Goal: Information Seeking & Learning: Learn about a topic

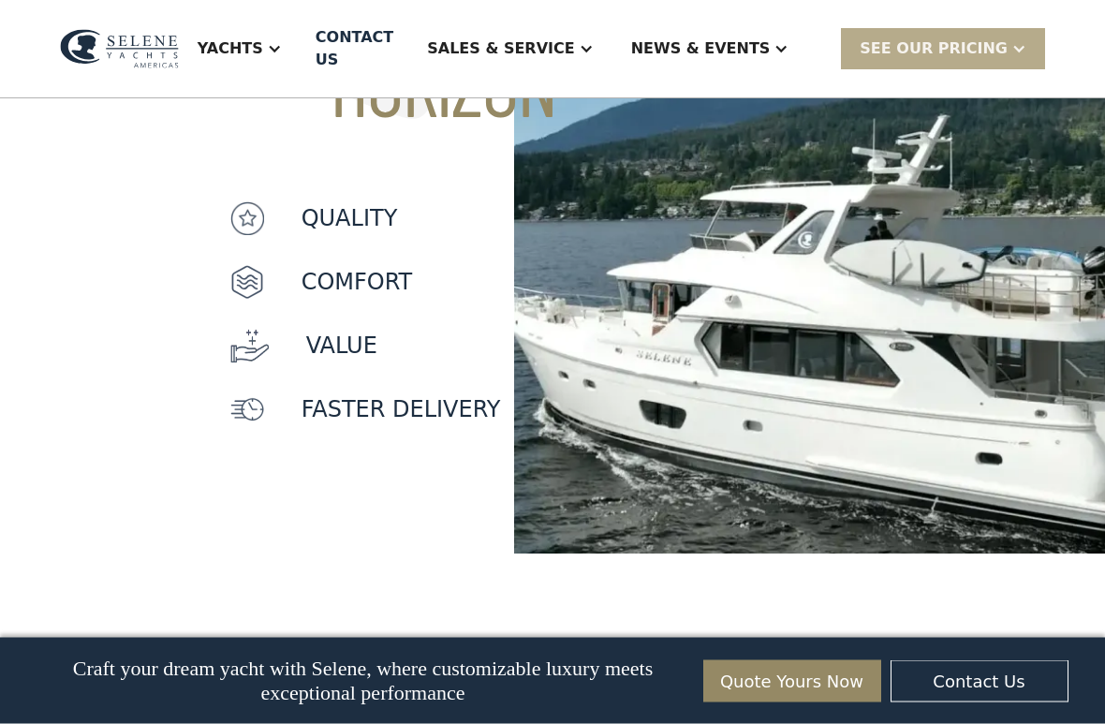
scroll to position [1721, 0]
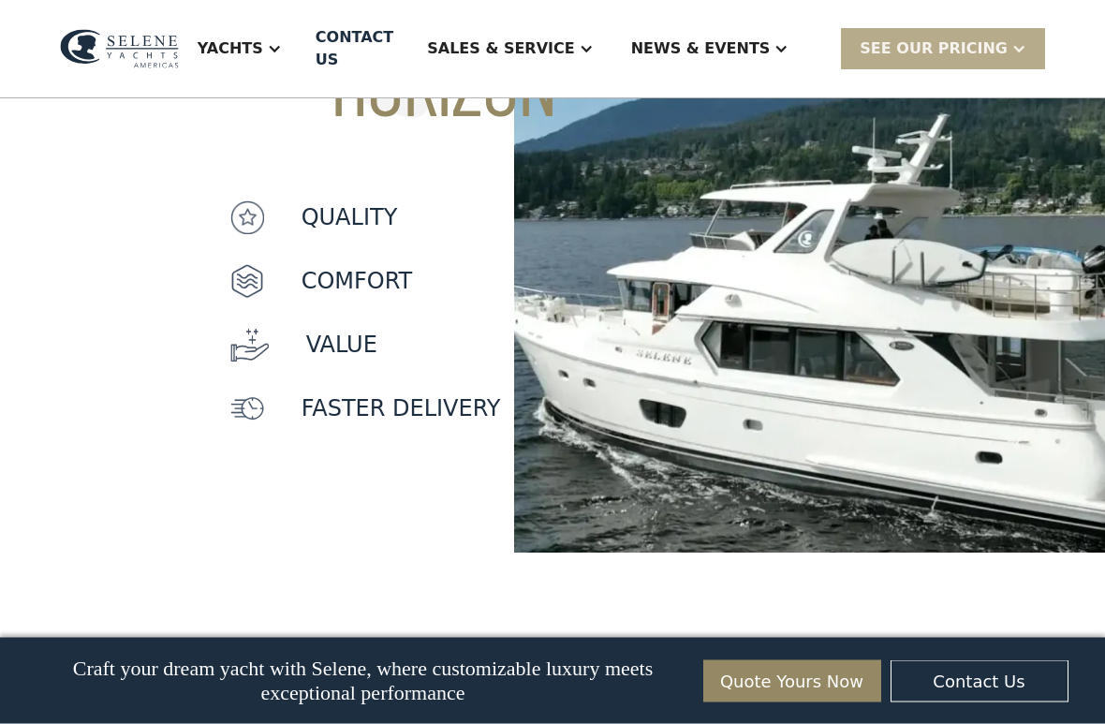
click at [276, 235] on div "quality" at bounding box center [365, 218] width 271 height 34
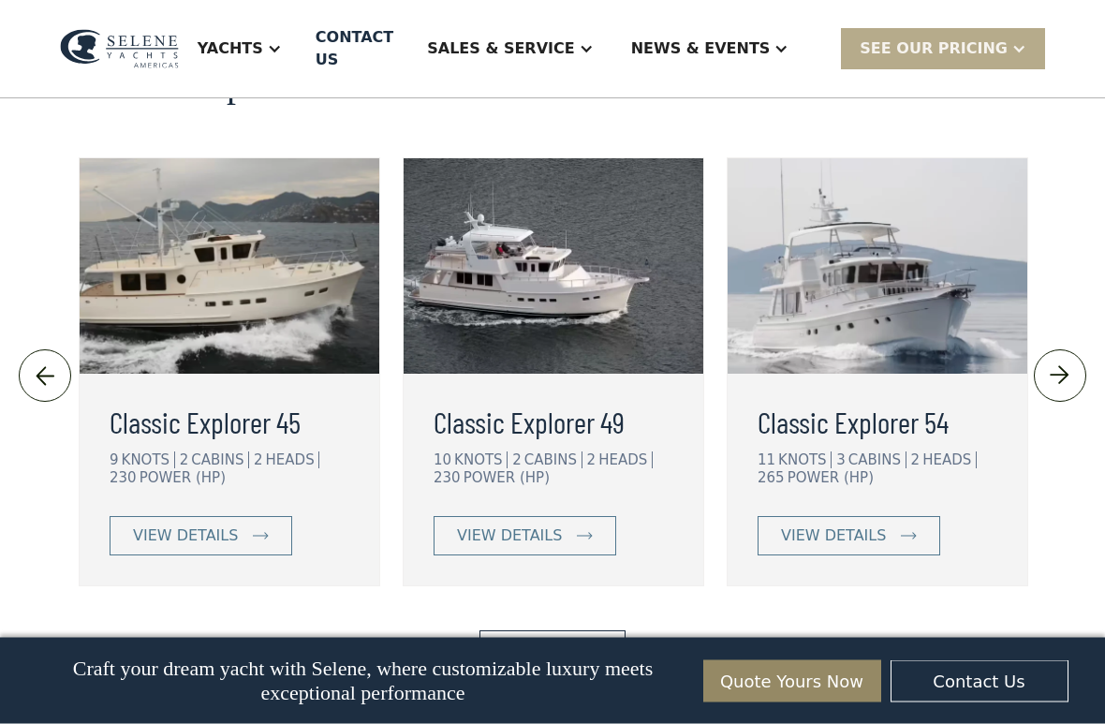
scroll to position [3995, 0]
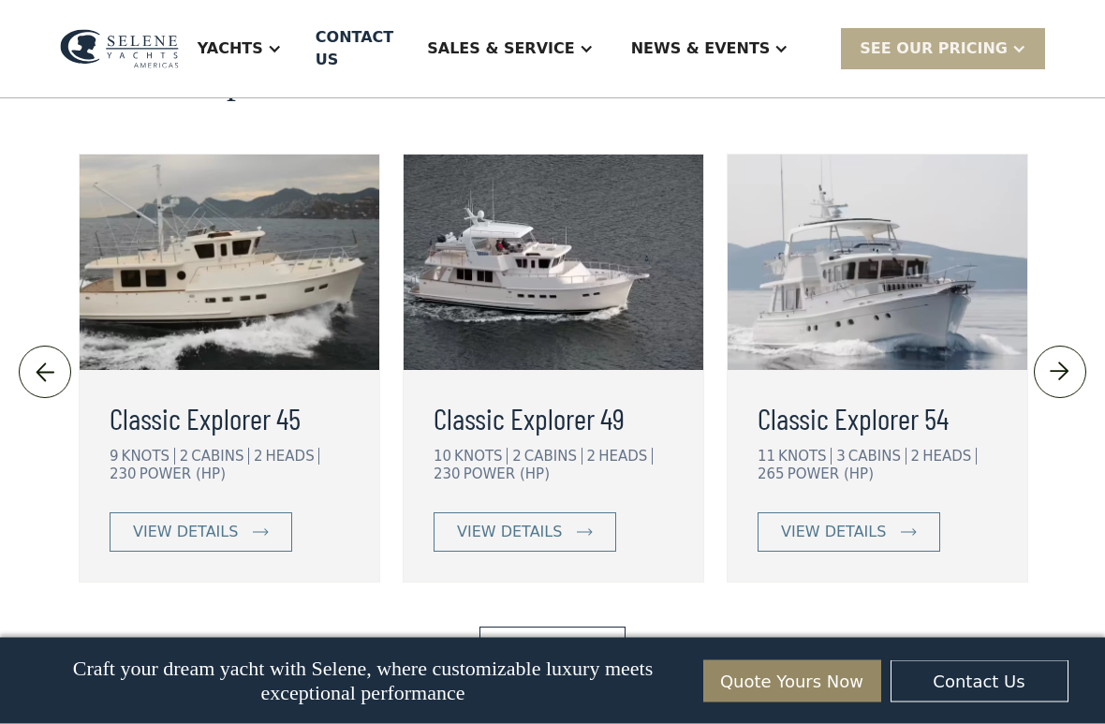
click at [446, 371] on img at bounding box center [554, 262] width 300 height 215
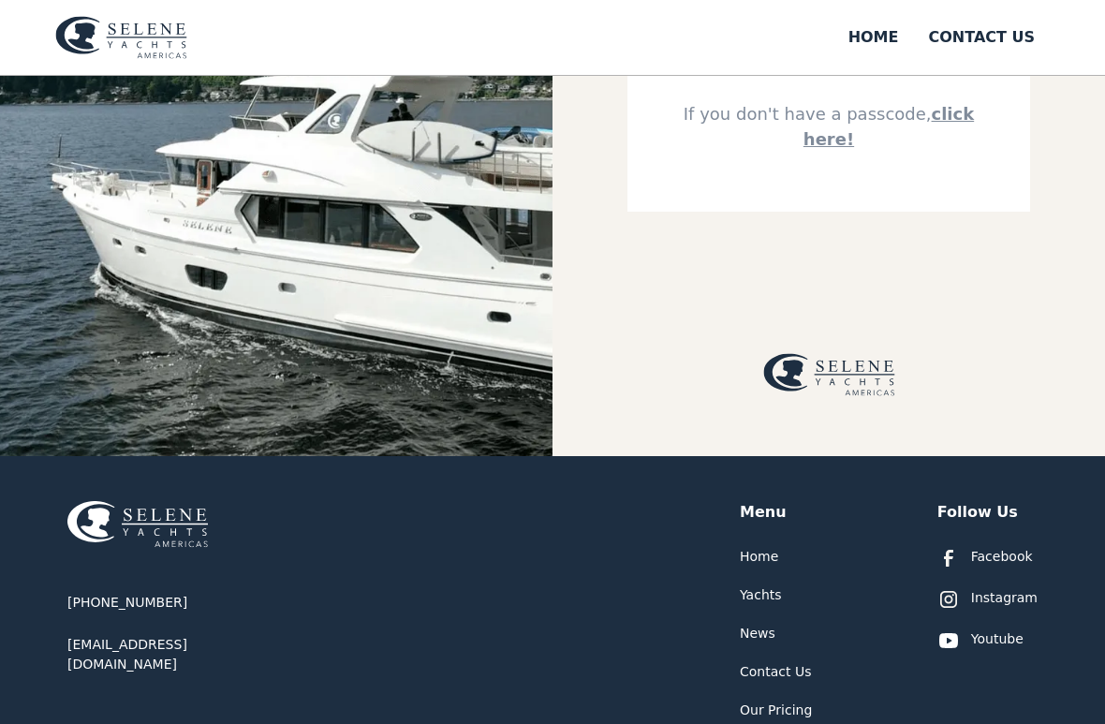
scroll to position [345, 0]
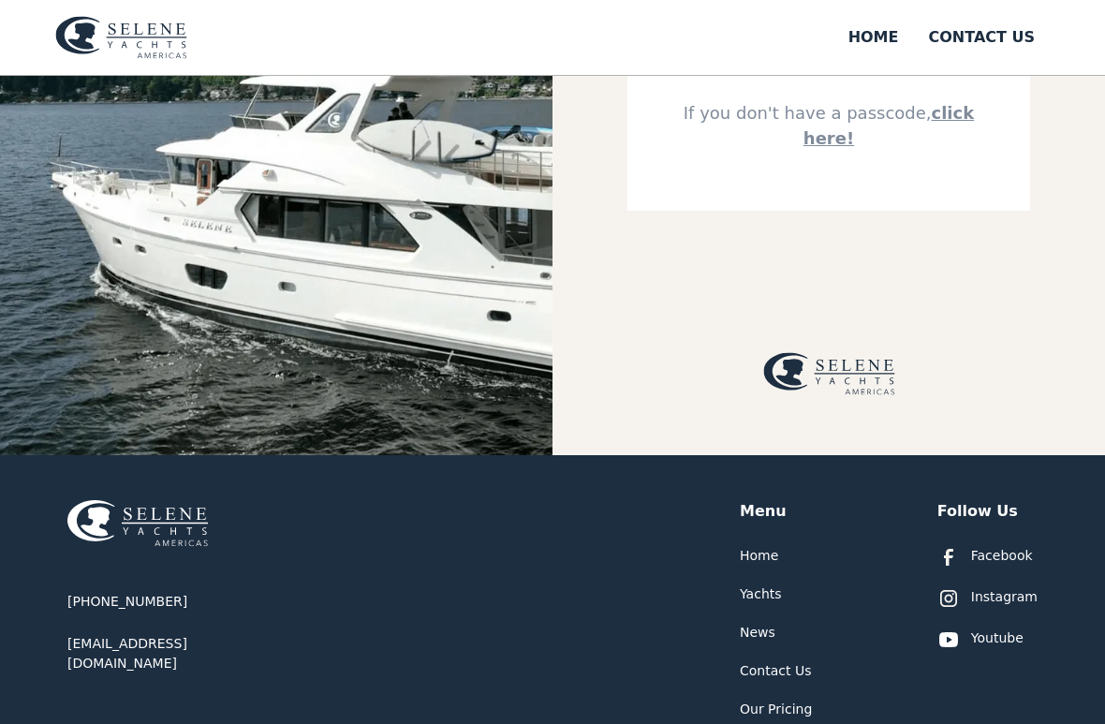
click at [83, 447] on img at bounding box center [276, 93] width 552 height 724
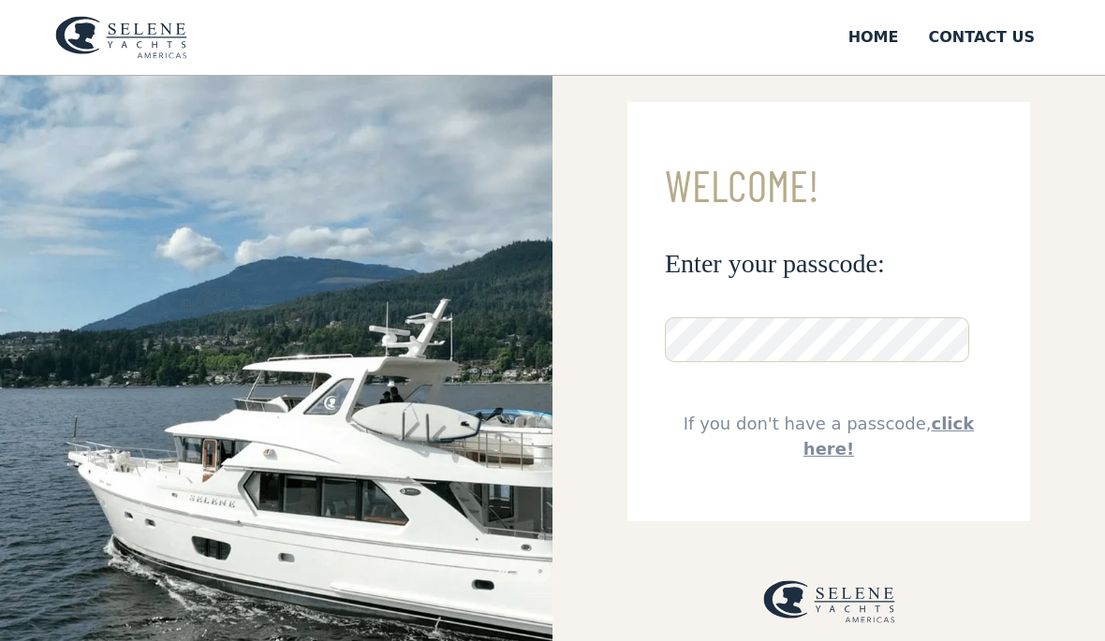
scroll to position [0, 0]
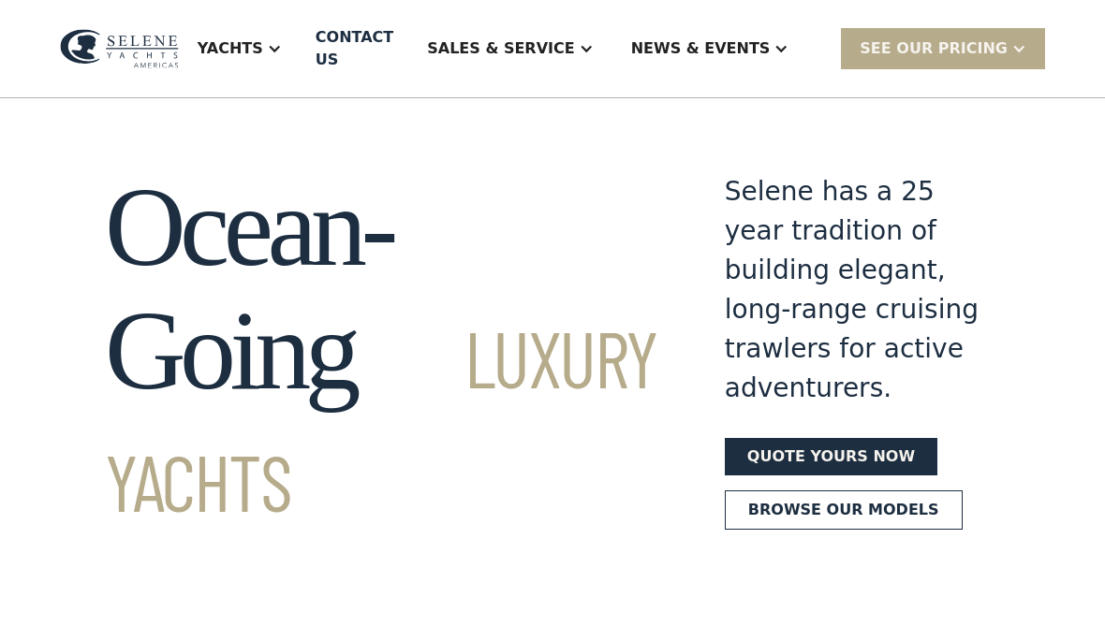
click at [263, 49] on div "Yachts" at bounding box center [231, 48] width 66 height 22
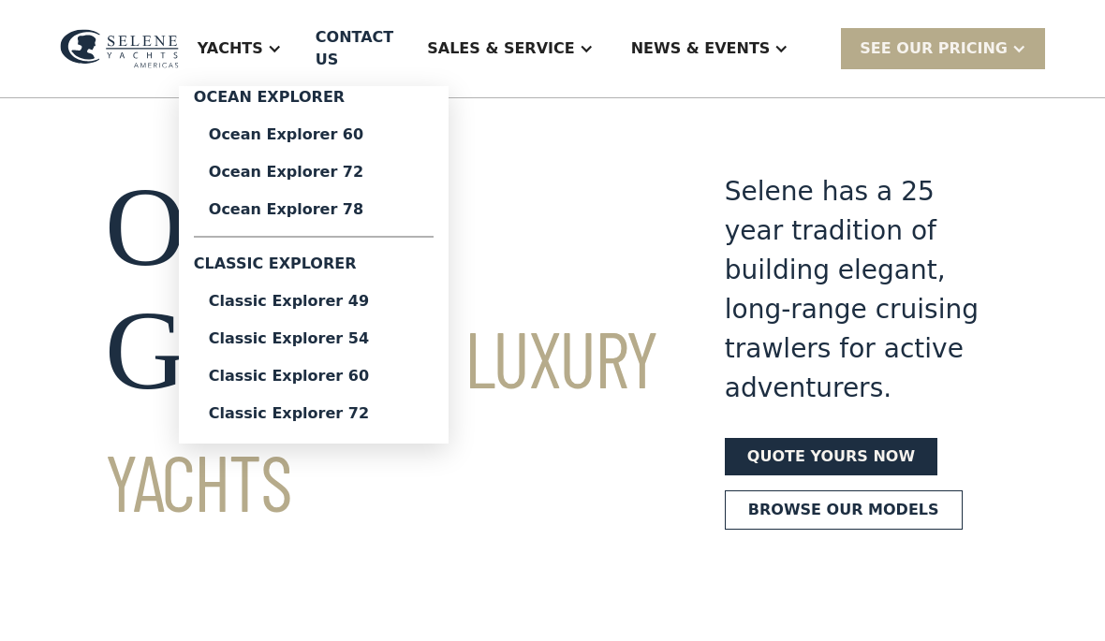
click at [298, 304] on div "Classic Explorer 49" at bounding box center [314, 301] width 210 height 15
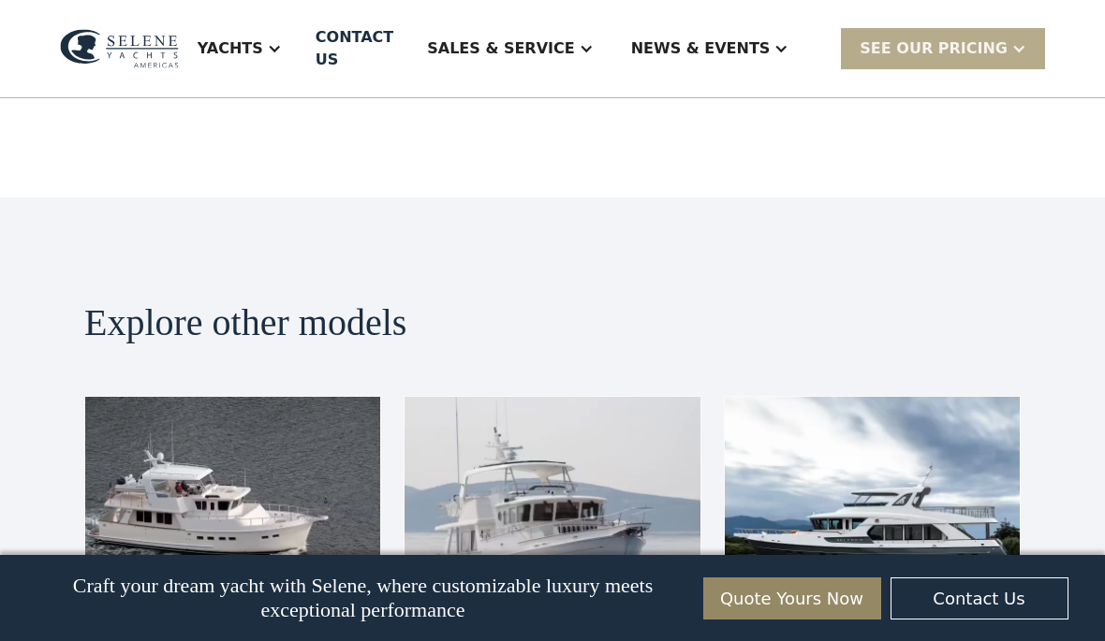
scroll to position [4023, 0]
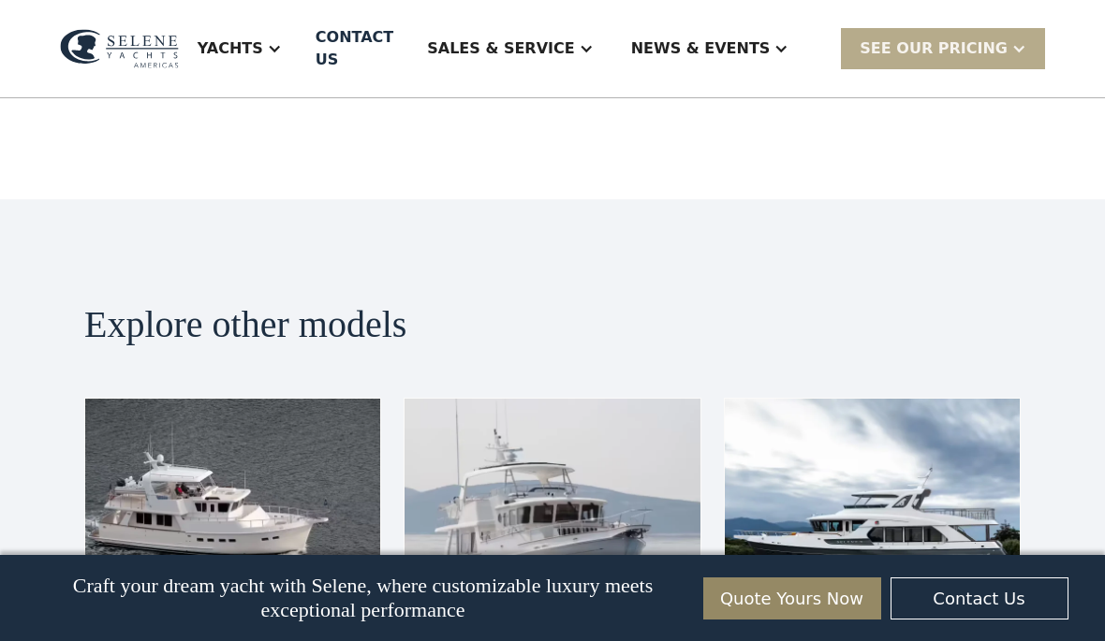
click at [189, 399] on img at bounding box center [232, 506] width 295 height 215
click at [159, 399] on img at bounding box center [232, 506] width 295 height 215
click at [200, 399] on img at bounding box center [232, 506] width 295 height 215
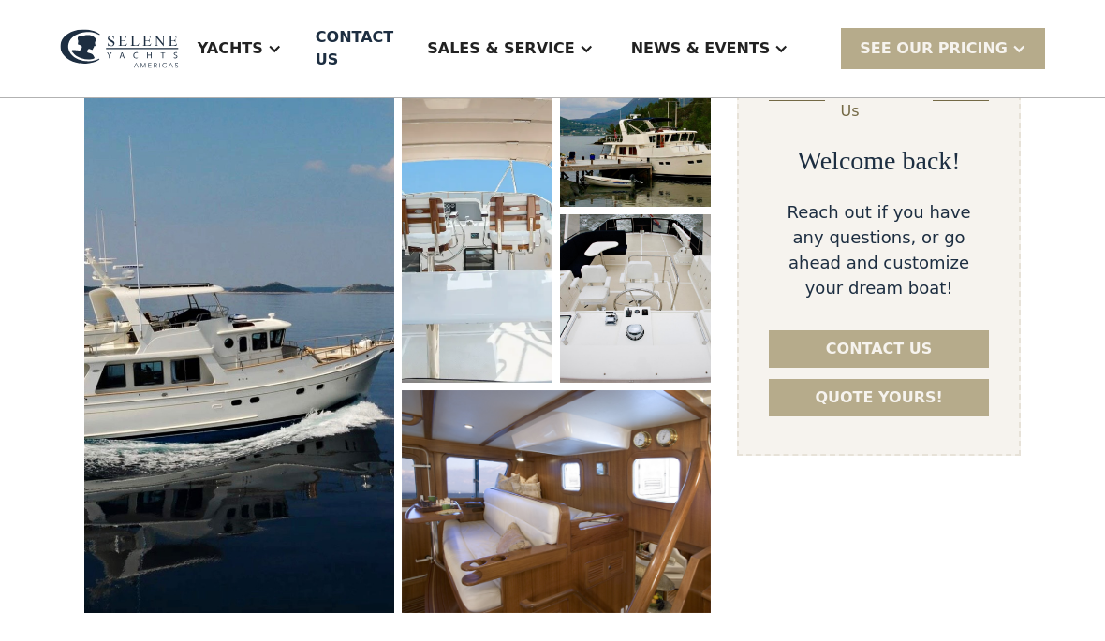
scroll to position [279, 0]
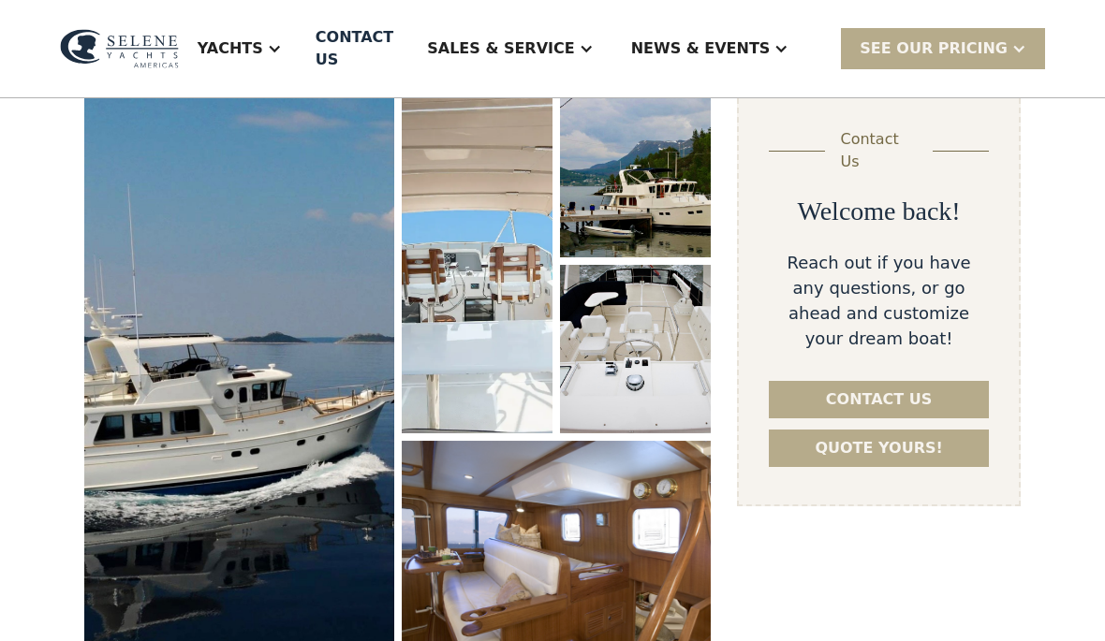
click at [237, 338] on img "open lightbox" at bounding box center [238, 376] width 313 height 581
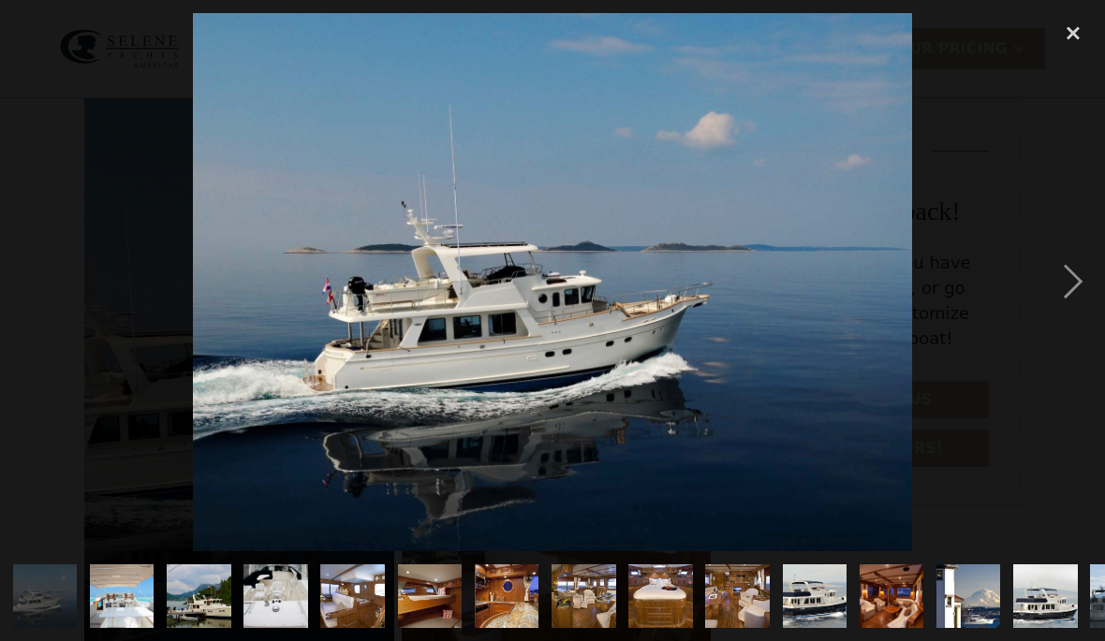
click at [192, 603] on img "show item 3 of 25" at bounding box center [199, 597] width 96 height 65
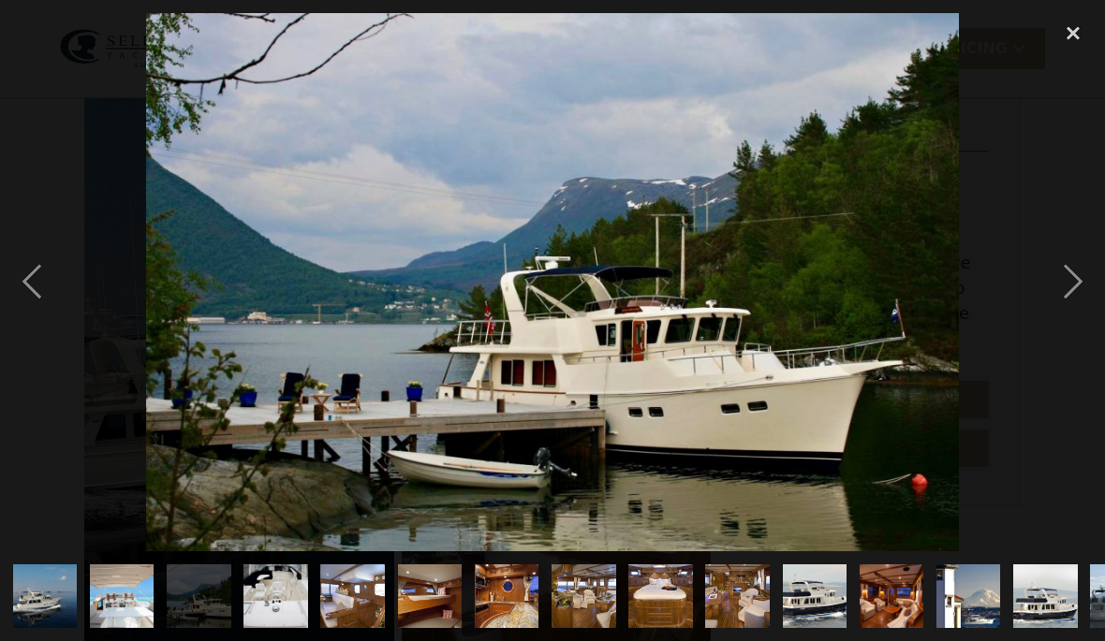
click at [271, 624] on img "show item 4 of 25" at bounding box center [275, 597] width 85 height 65
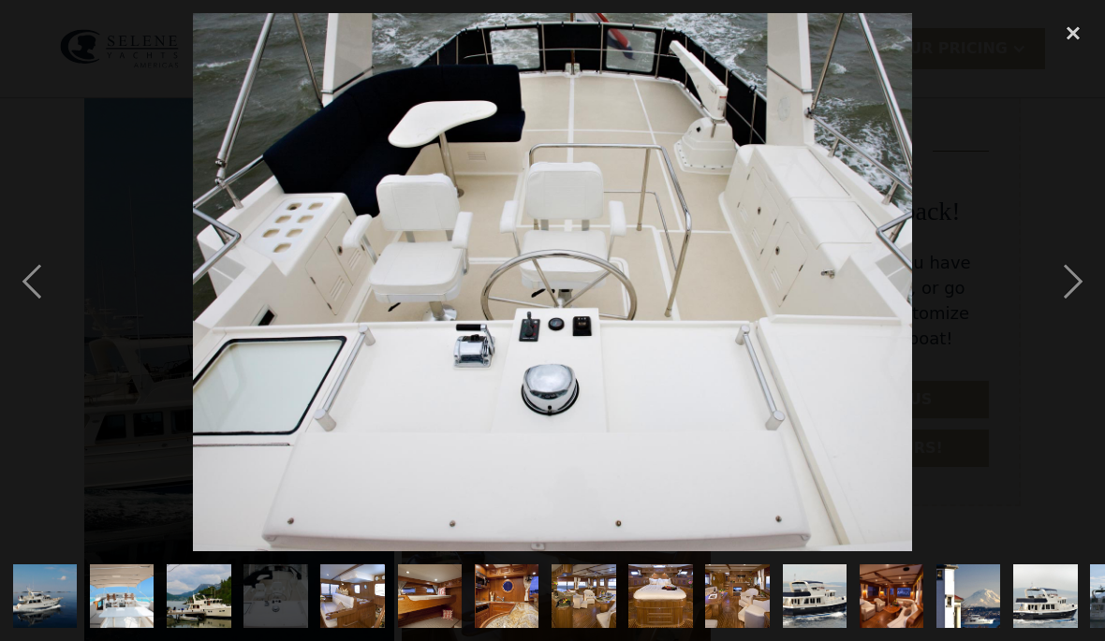
click at [350, 620] on img "show item 5 of 25" at bounding box center [352, 597] width 89 height 65
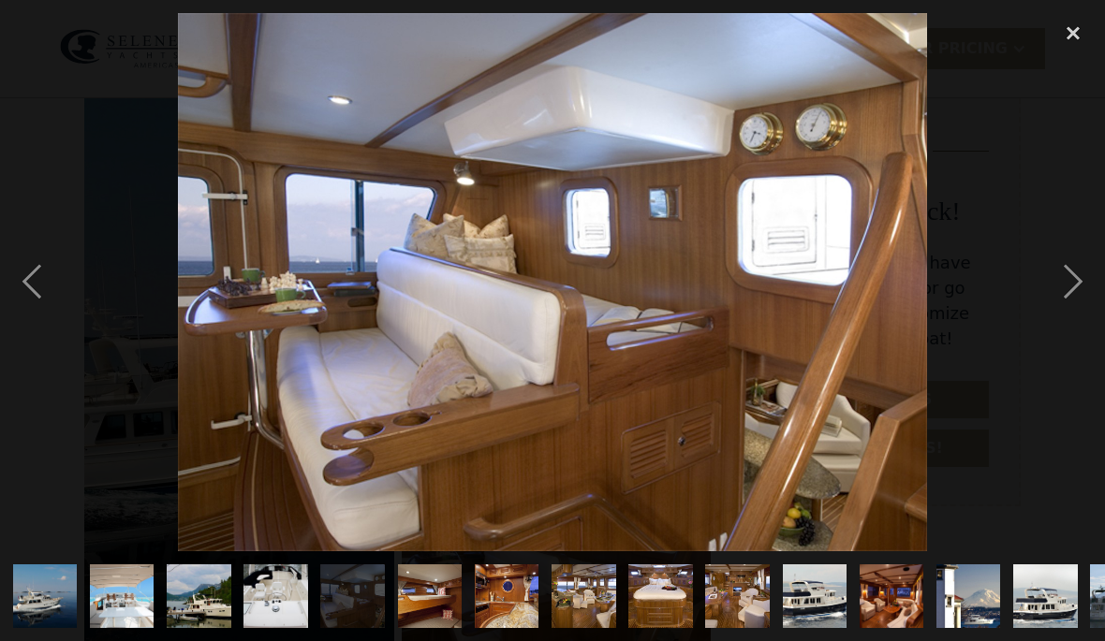
click at [345, 628] on img "show item 5 of 25" at bounding box center [352, 597] width 89 height 65
click at [418, 593] on img "show item 6 of 25" at bounding box center [428, 597] width 95 height 65
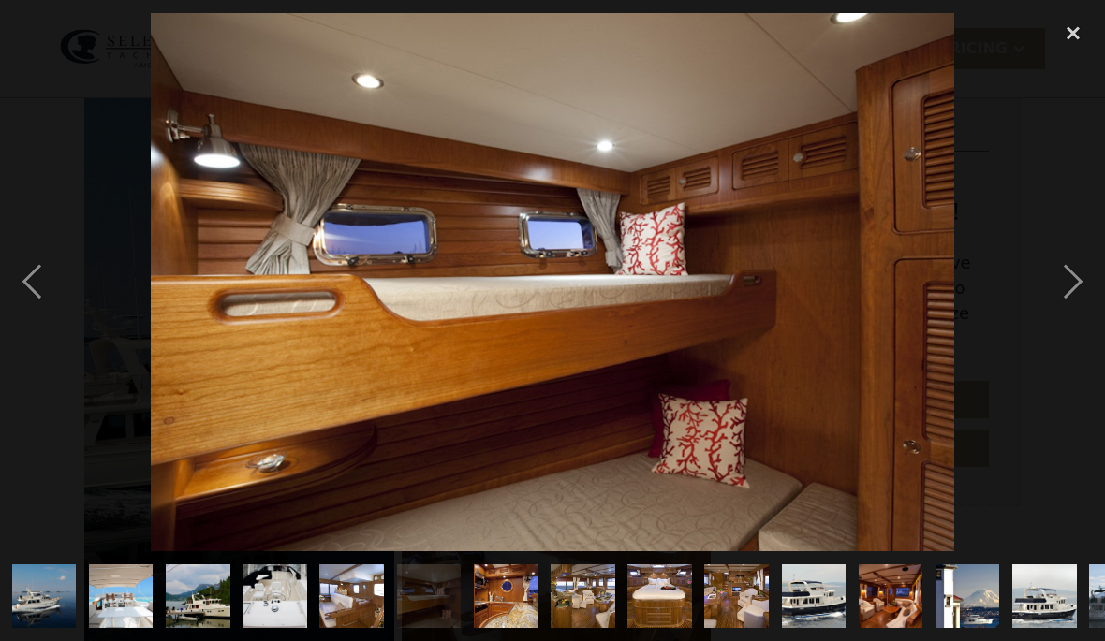
click at [506, 601] on img "show item 7 of 25" at bounding box center [506, 597] width 96 height 65
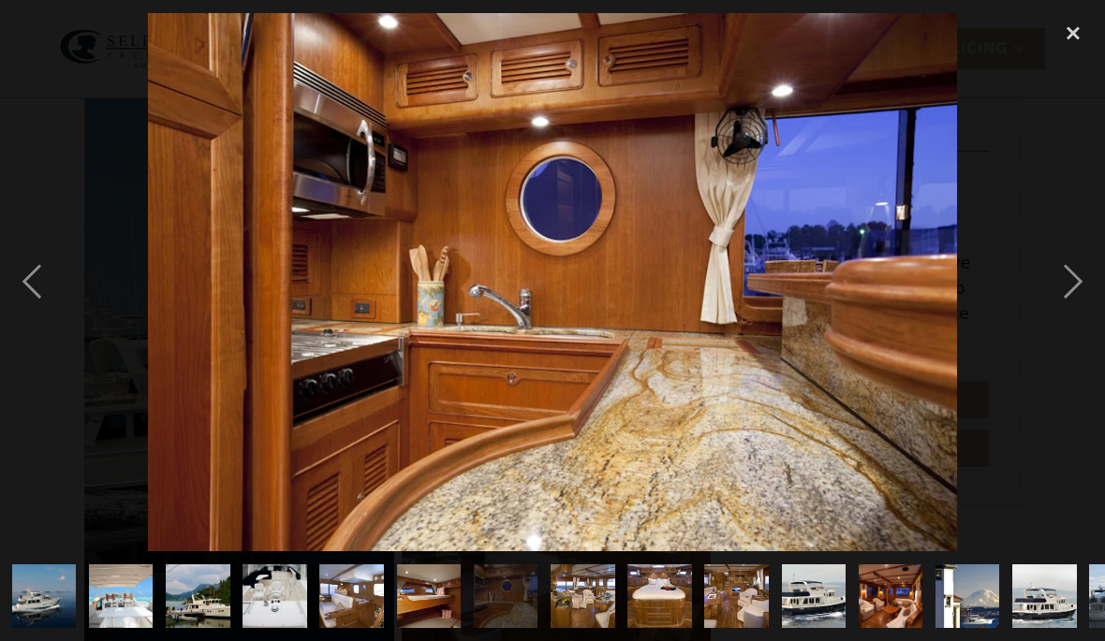
click at [594, 612] on img "show item 8 of 25" at bounding box center [583, 597] width 96 height 65
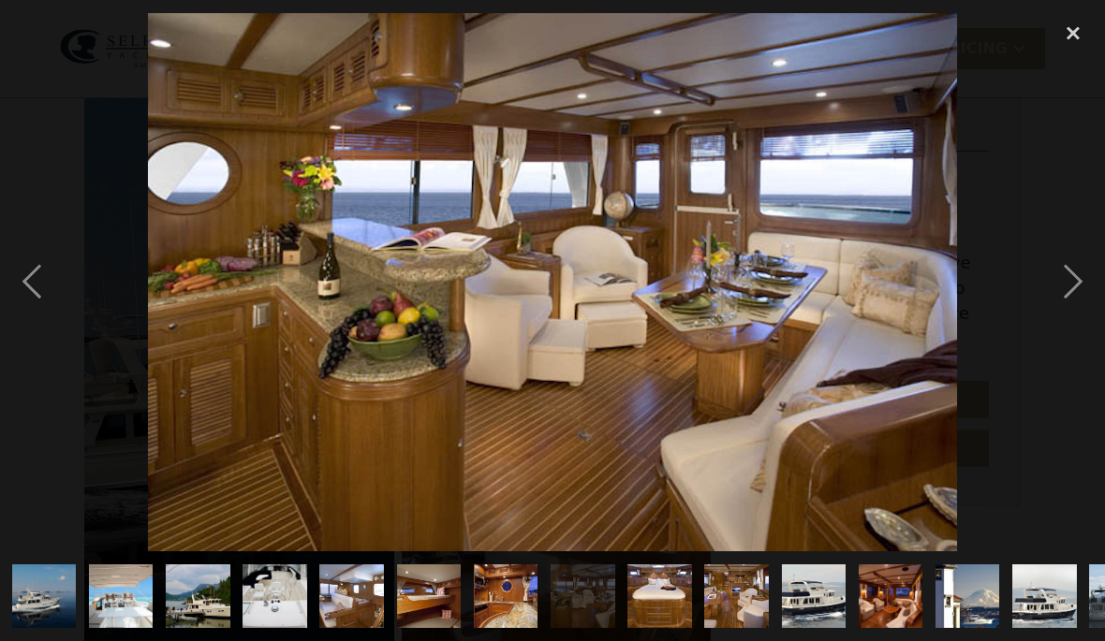
click at [667, 599] on img "show item 9 of 25" at bounding box center [659, 597] width 96 height 65
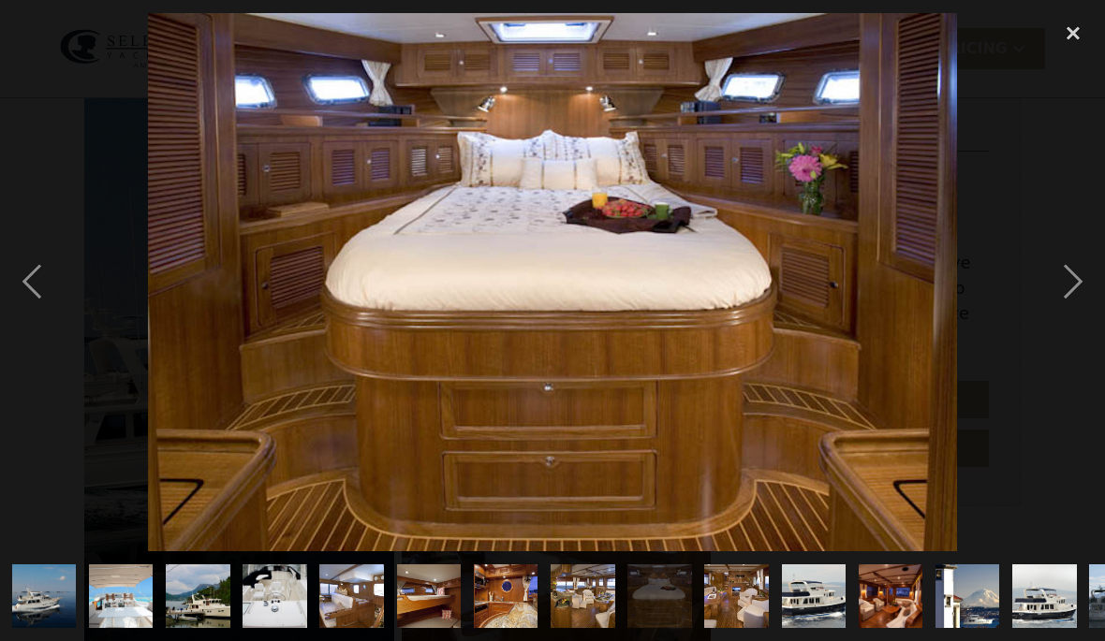
click at [744, 598] on img "show item 10 of 25" at bounding box center [736, 597] width 96 height 65
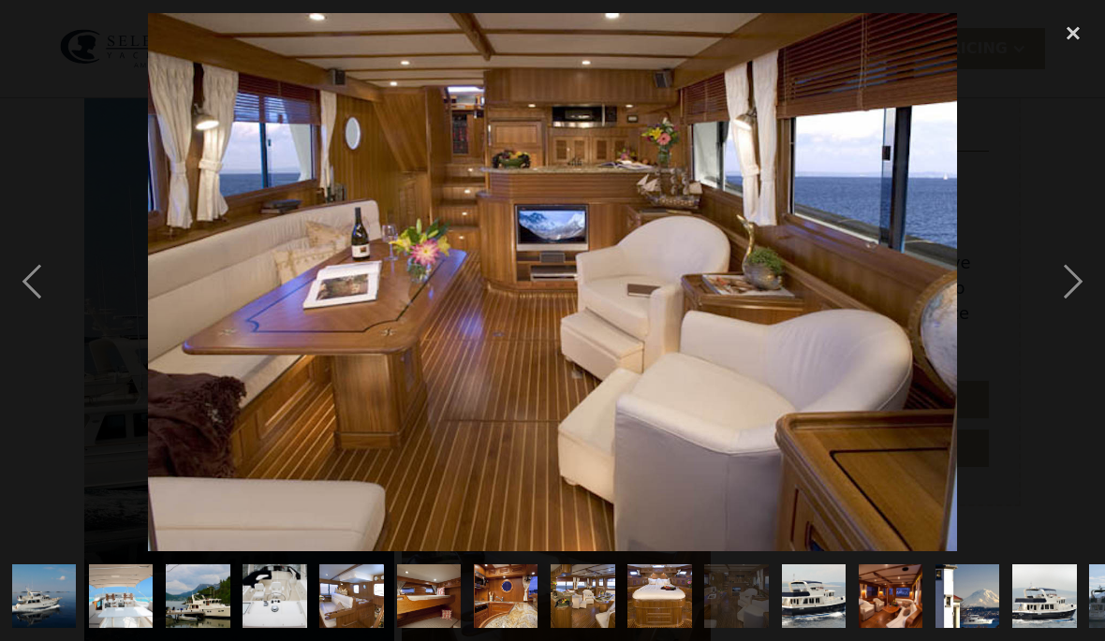
click at [902, 593] on img "show item 12 of 25" at bounding box center [891, 597] width 96 height 65
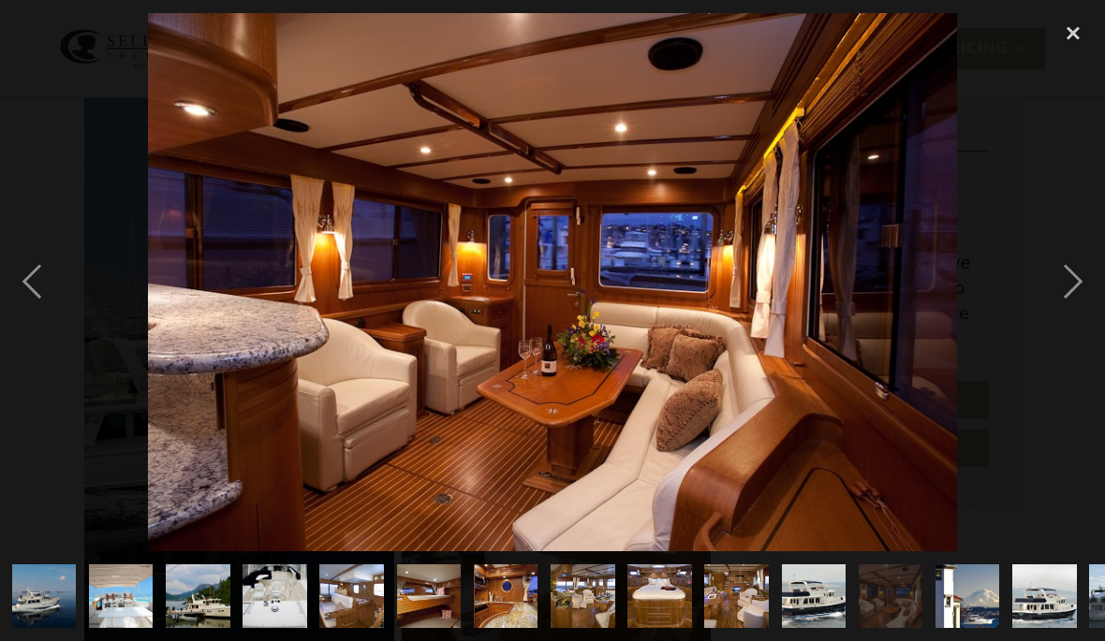
click at [978, 600] on img "show item 13 of 25" at bounding box center [967, 597] width 96 height 65
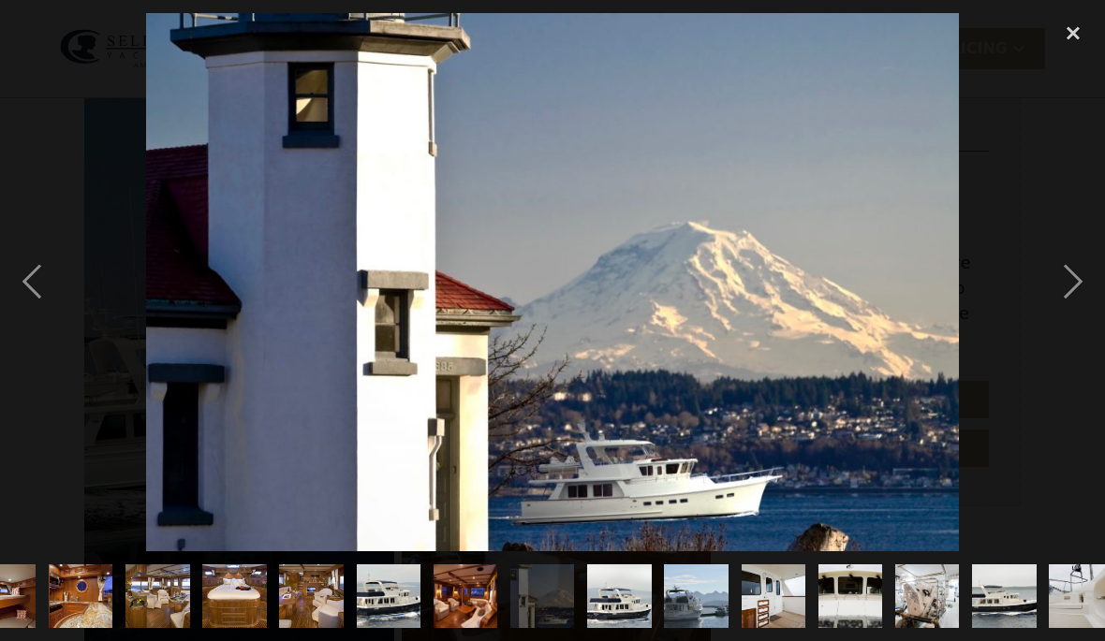
scroll to position [0, 432]
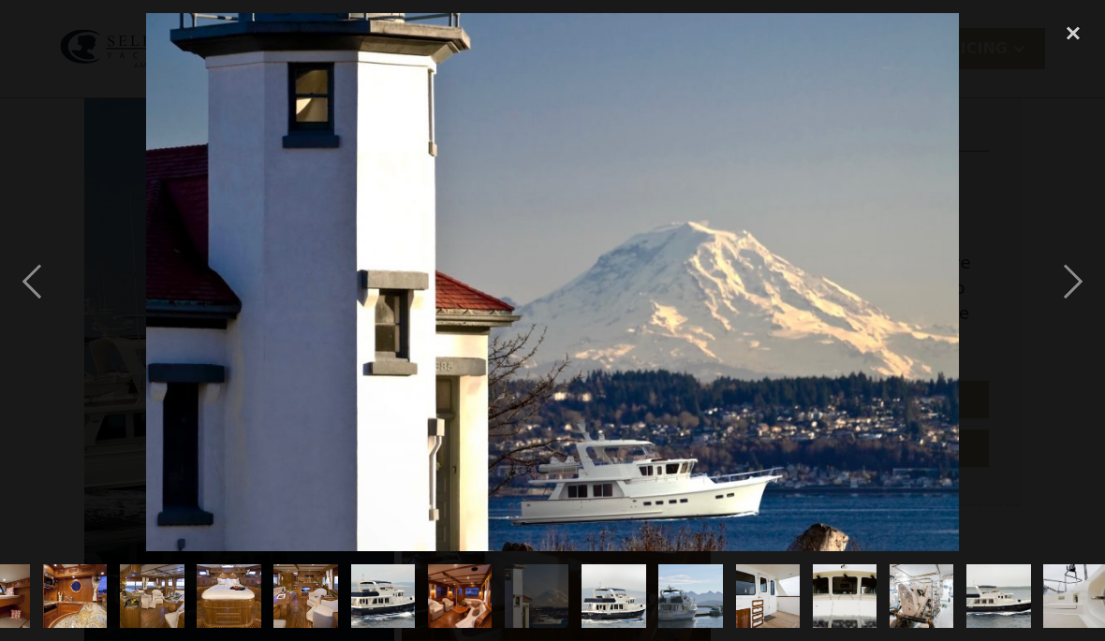
click at [626, 597] on img "show item 14 of 25" at bounding box center [613, 597] width 96 height 65
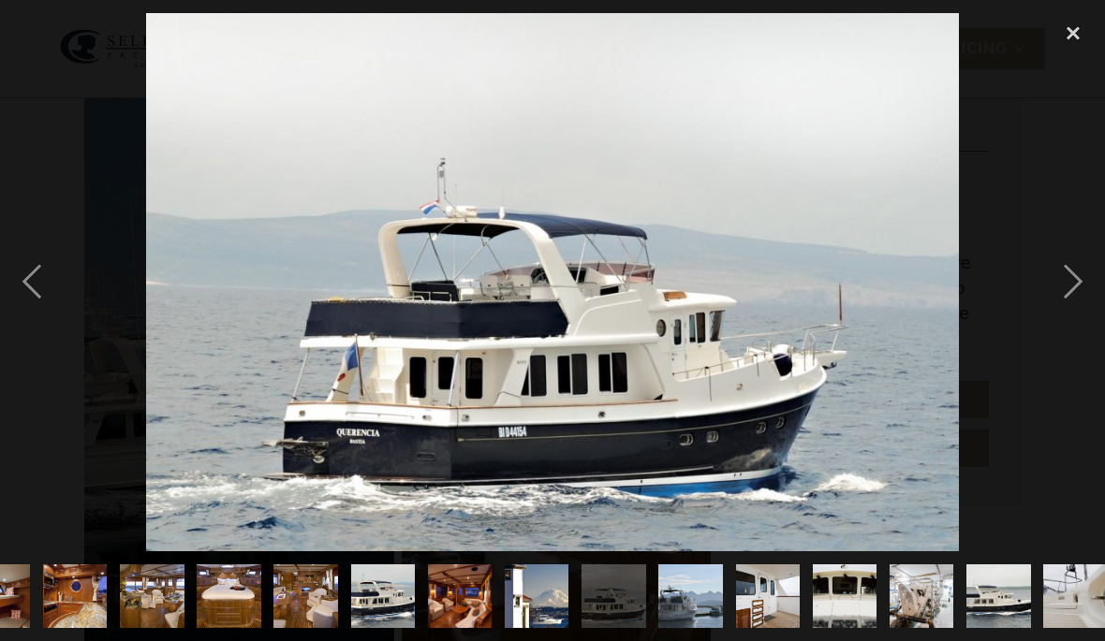
click at [702, 607] on img "show item 15 of 25" at bounding box center [690, 597] width 96 height 65
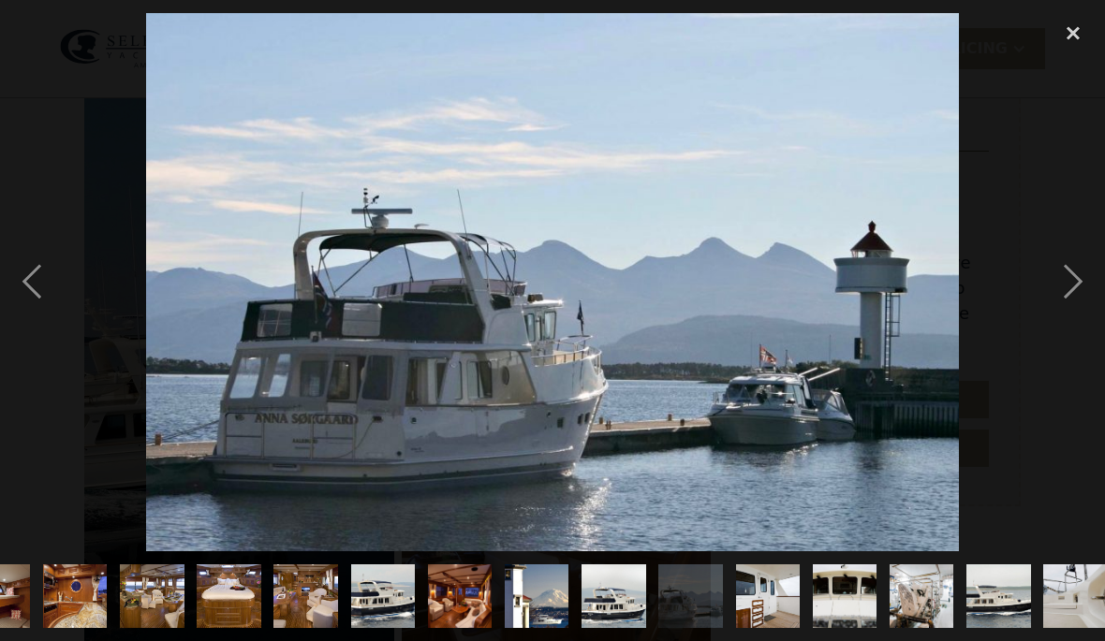
click at [781, 602] on img "show item 16 of 25" at bounding box center [767, 597] width 96 height 65
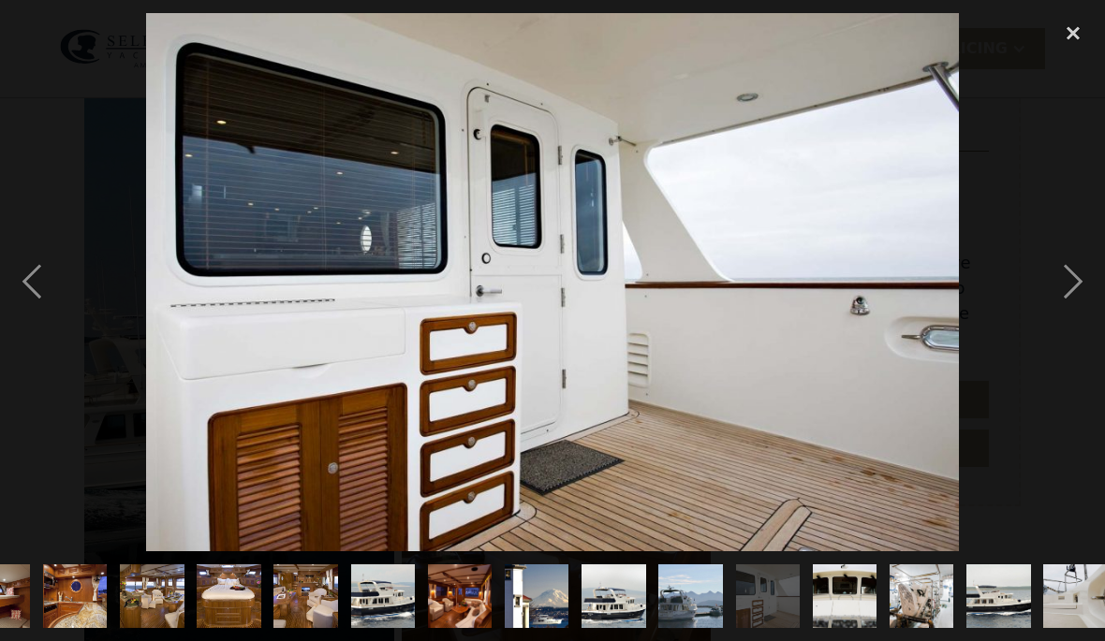
click at [845, 615] on img "show item 17 of 25" at bounding box center [844, 597] width 96 height 65
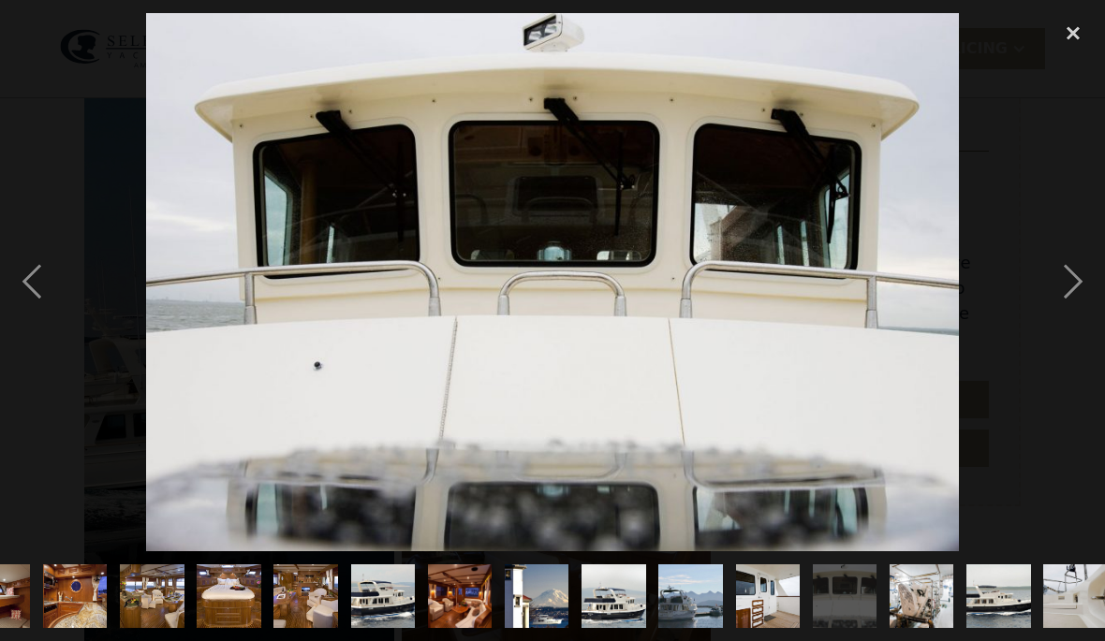
click at [919, 595] on img "show item 18 of 25" at bounding box center [920, 597] width 85 height 65
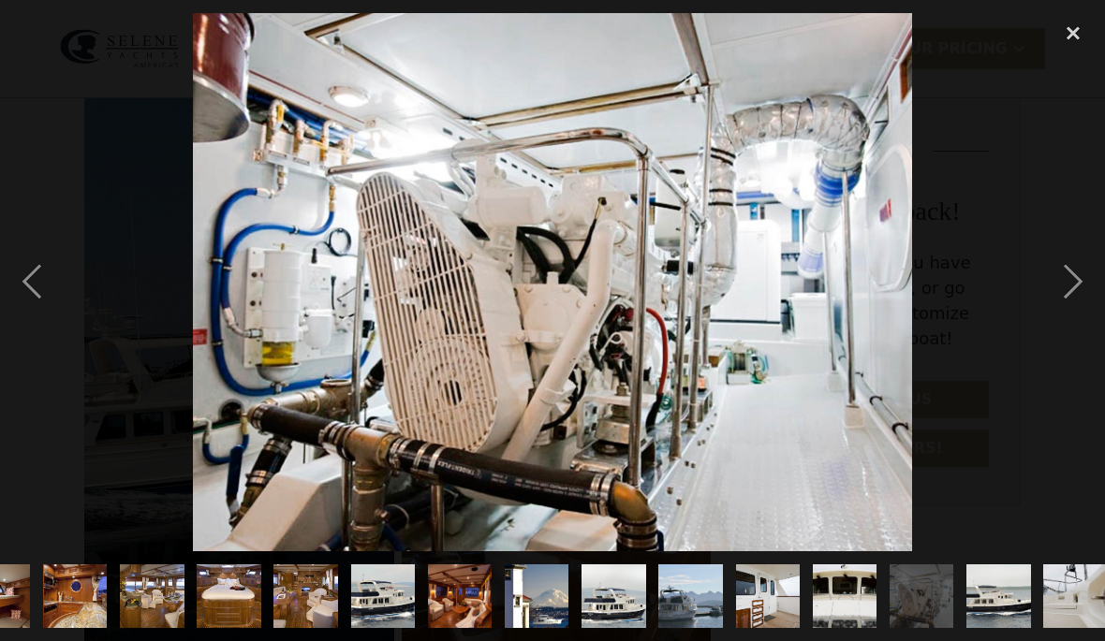
click at [844, 616] on img "show item 17 of 25" at bounding box center [844, 597] width 96 height 65
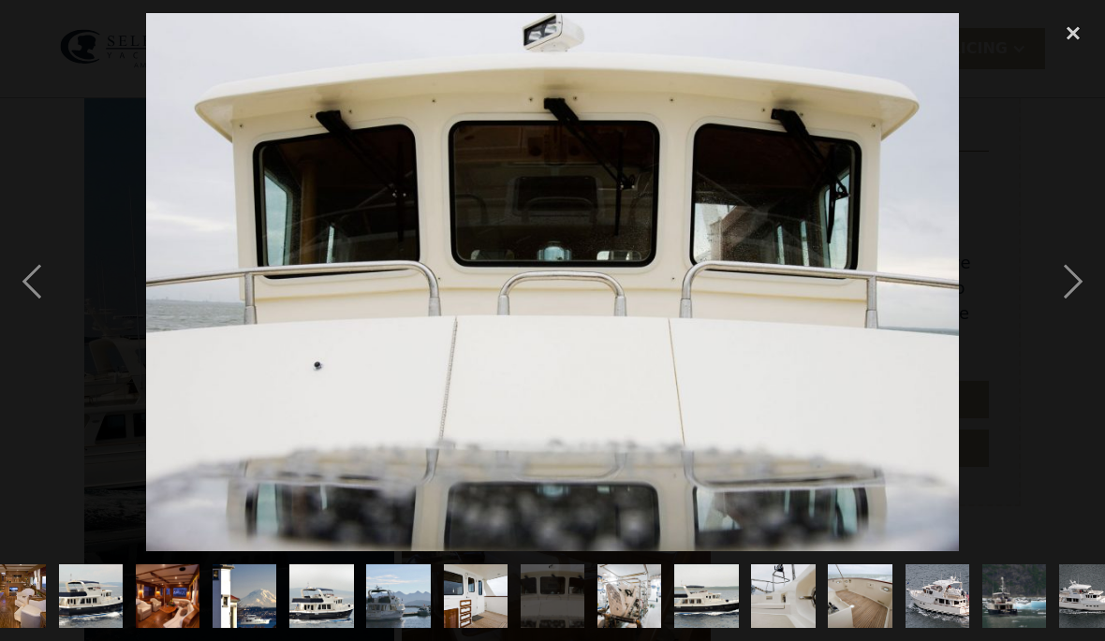
scroll to position [0, 725]
click at [712, 599] on img "show item 19 of 25" at bounding box center [705, 597] width 96 height 65
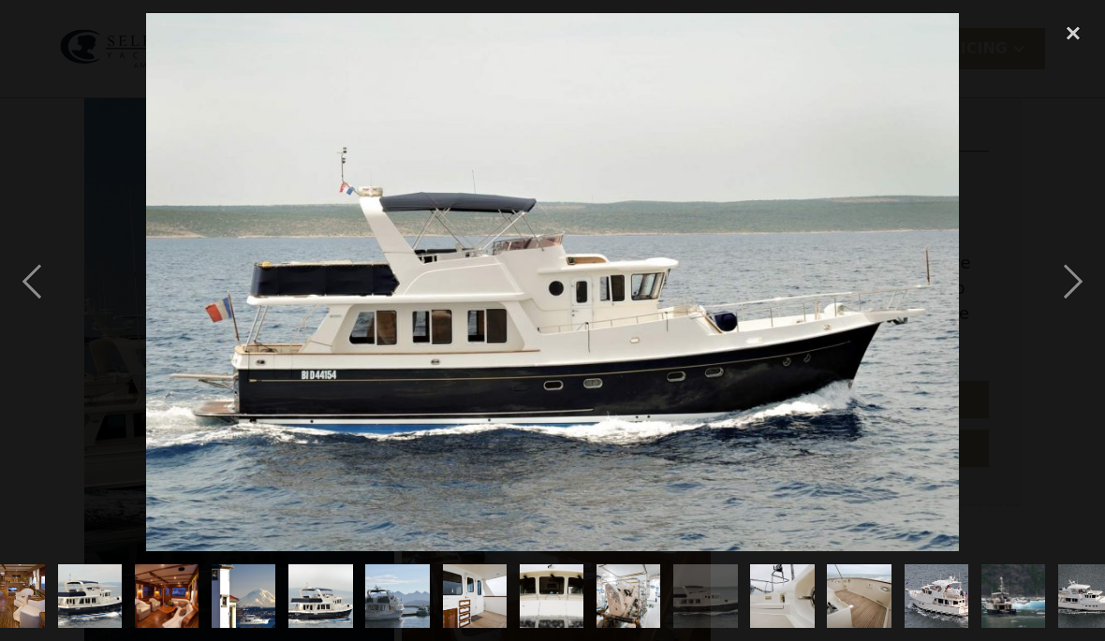
click at [712, 620] on img "show item 19 of 25" at bounding box center [705, 597] width 96 height 65
click at [784, 589] on img "show item 20 of 25" at bounding box center [782, 597] width 96 height 65
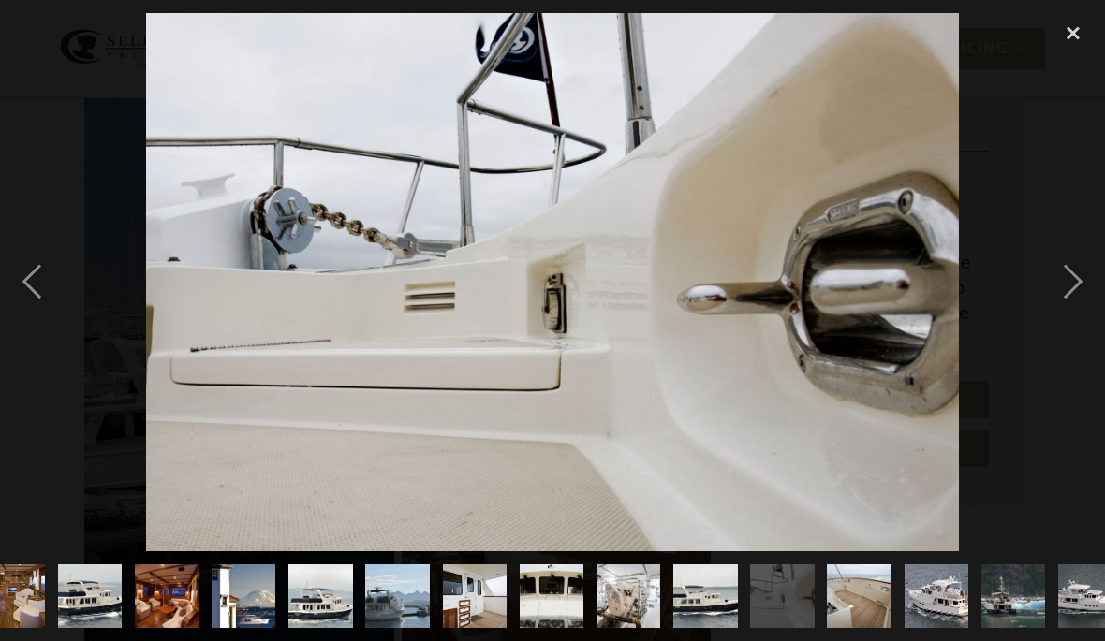
click at [858, 595] on img "show item 21 of 25" at bounding box center [858, 597] width 85 height 65
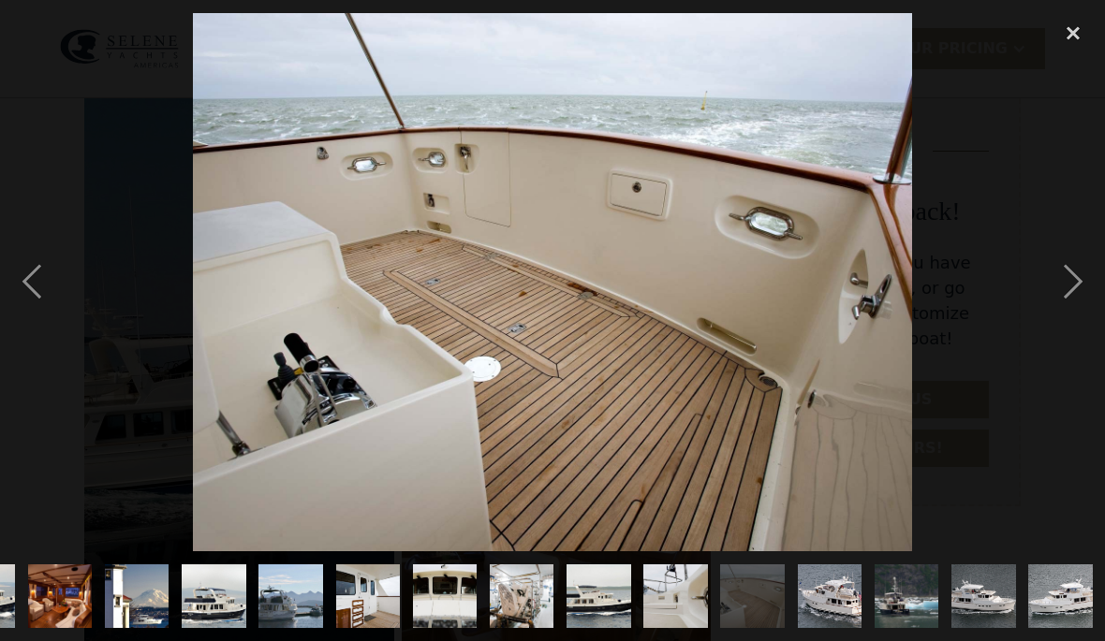
scroll to position [0, 831]
click at [843, 589] on img "show item 22 of 25" at bounding box center [829, 597] width 96 height 65
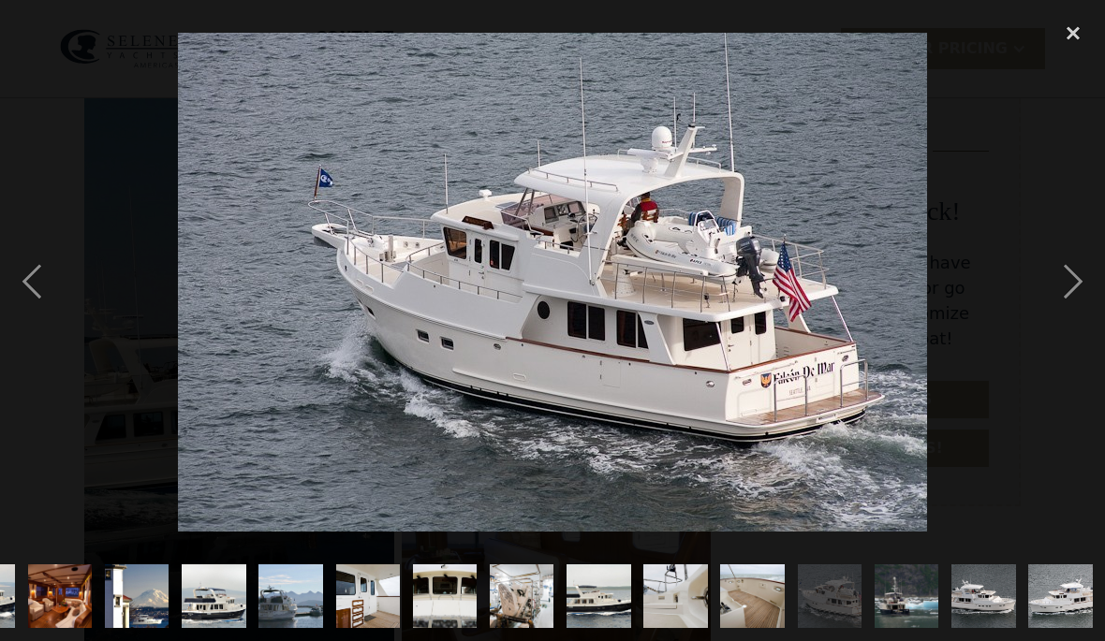
click at [910, 585] on img "show item 23 of 25" at bounding box center [905, 597] width 85 height 65
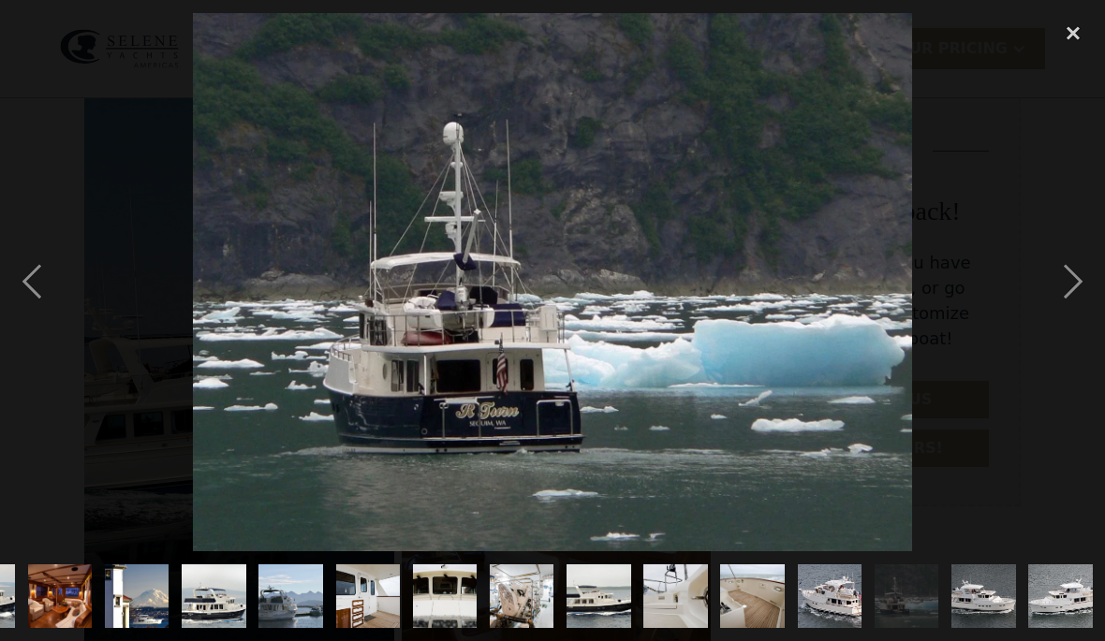
click at [984, 594] on img "show item 24 of 25" at bounding box center [983, 597] width 89 height 65
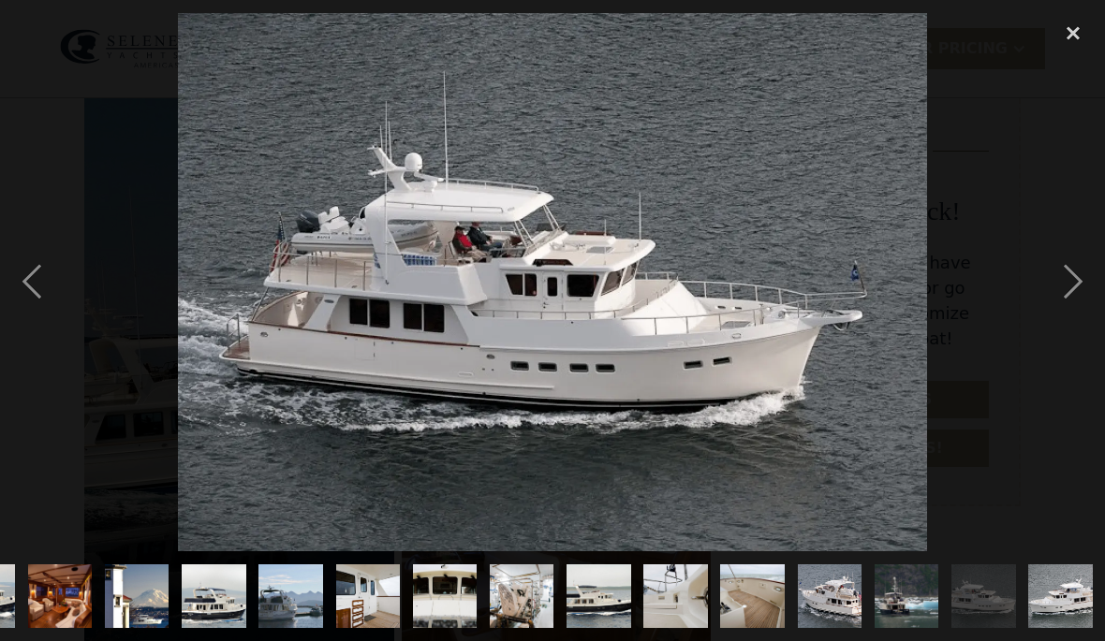
click at [1059, 592] on img "show item 25 of 25" at bounding box center [1060, 597] width 96 height 65
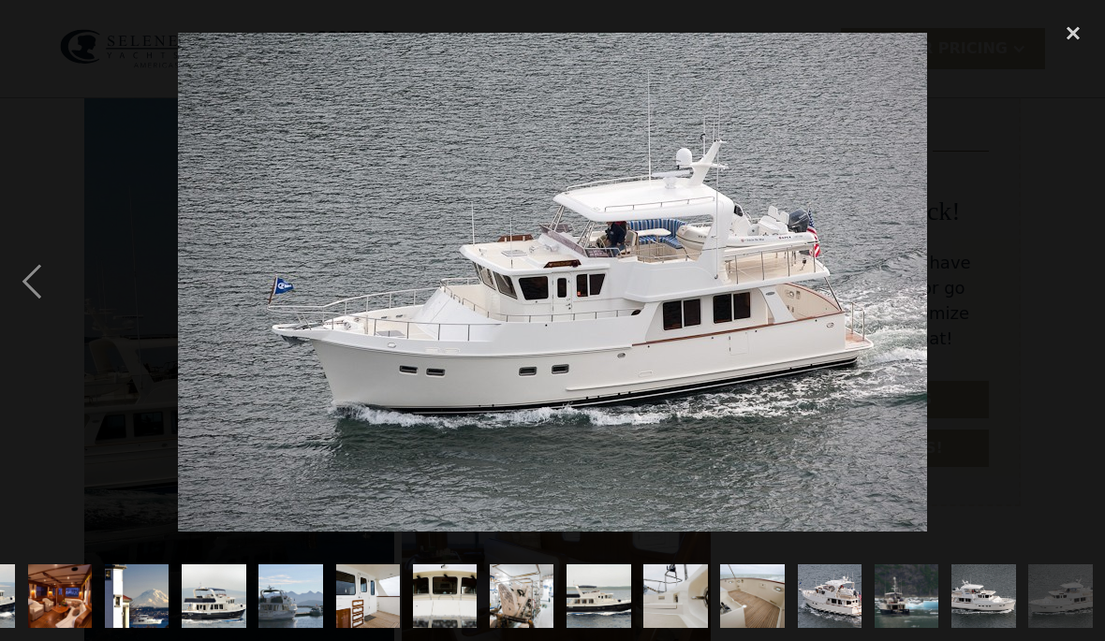
click at [1077, 30] on div "close lightbox" at bounding box center [1073, 33] width 64 height 41
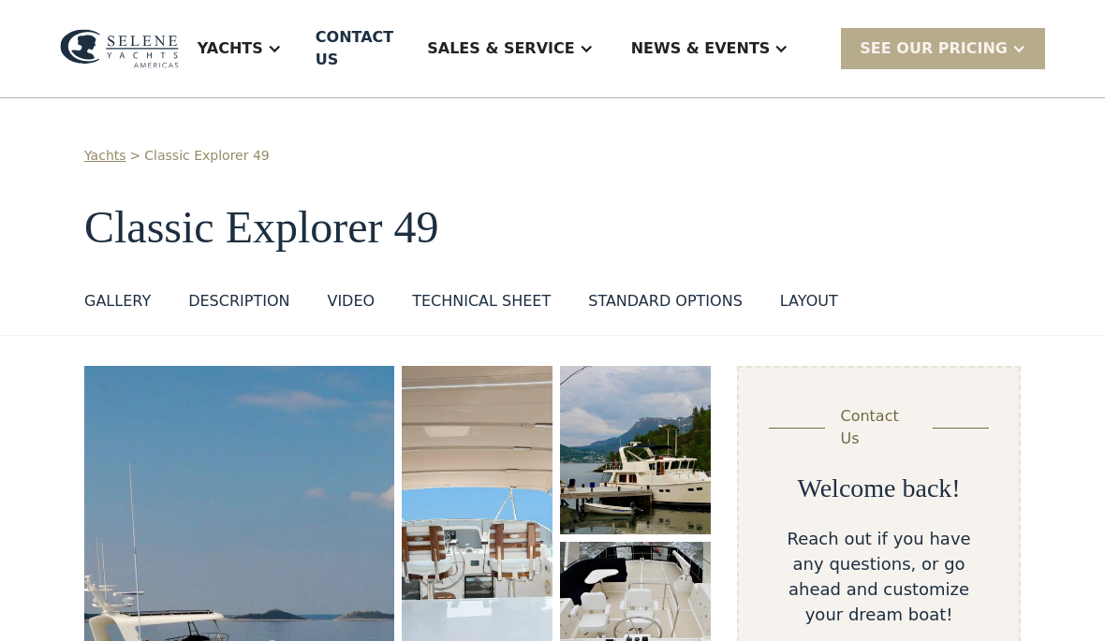
scroll to position [0, 0]
